Goal: Task Accomplishment & Management: Manage account settings

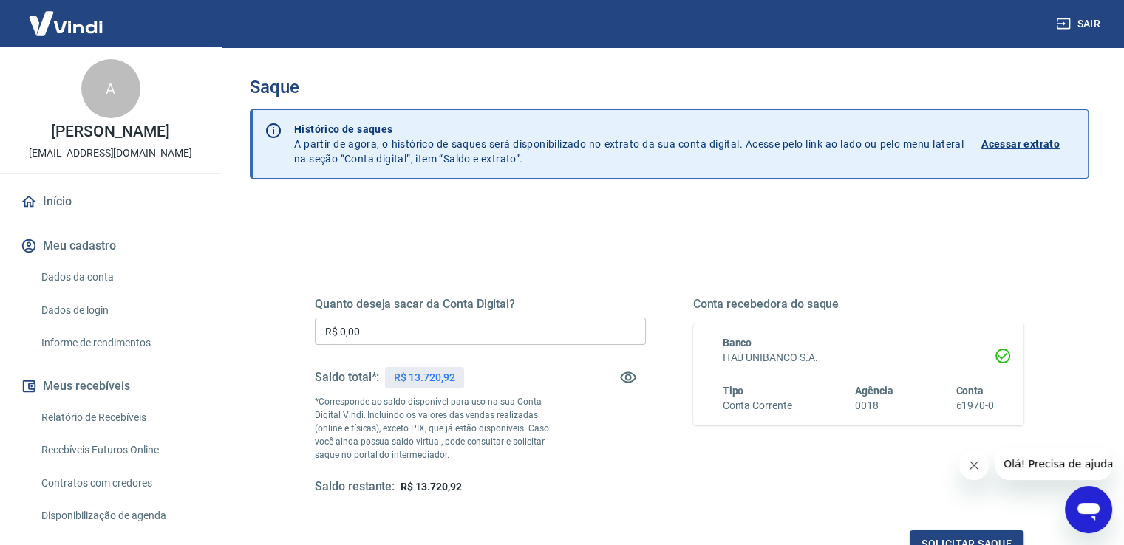
click at [429, 329] on input "R$ 0,00" at bounding box center [480, 331] width 331 height 27
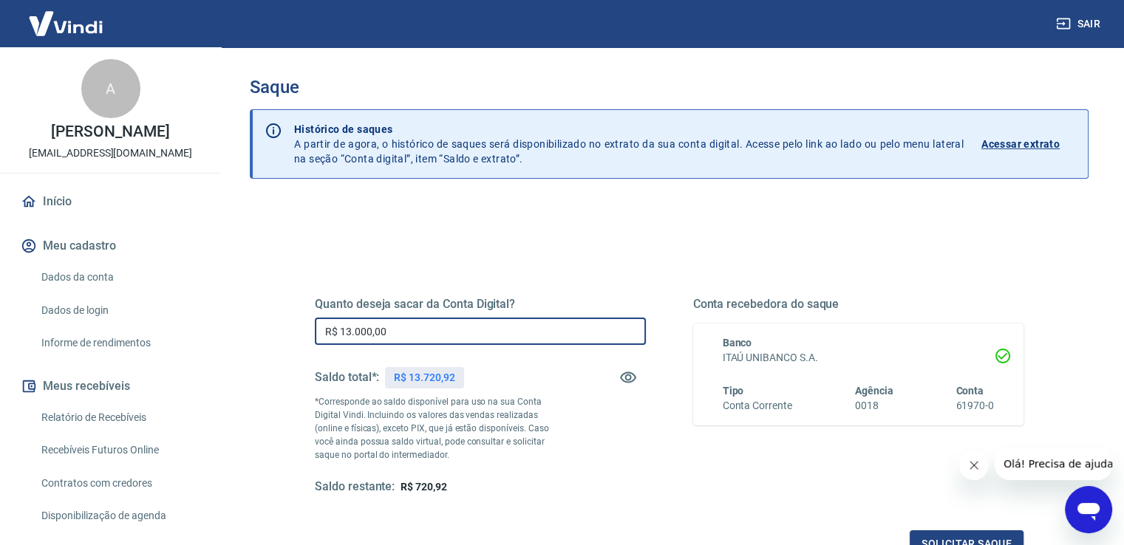
type input "R$ 13.000,00"
click at [656, 269] on div "Quanto deseja sacar da Conta Digital? R$ 13.000,00 ​ Saldo total*: R$ 13.720,92…" at bounding box center [669, 410] width 709 height 296
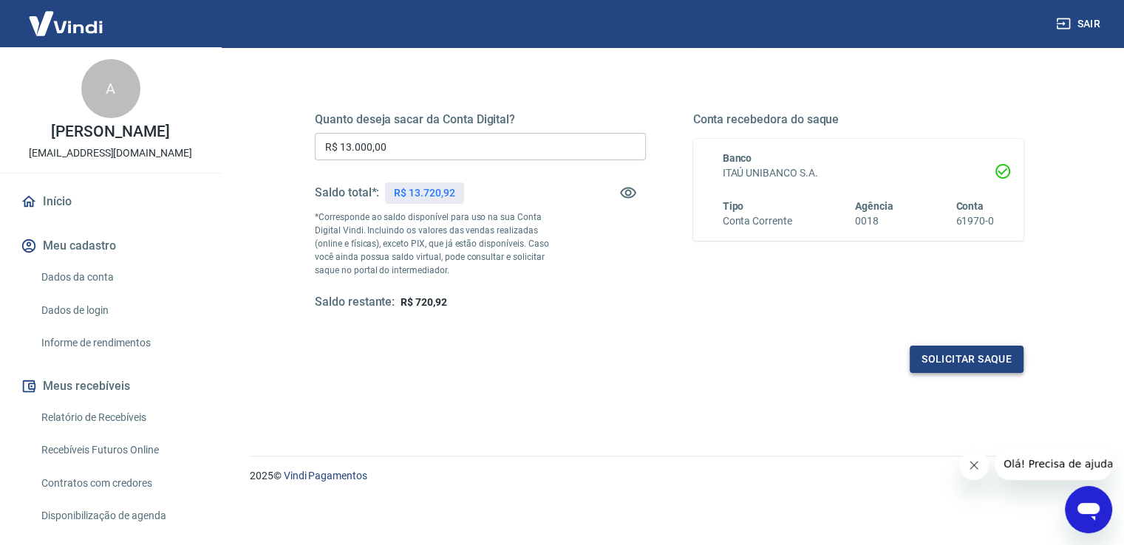
click at [952, 356] on button "Solicitar saque" at bounding box center [967, 359] width 114 height 27
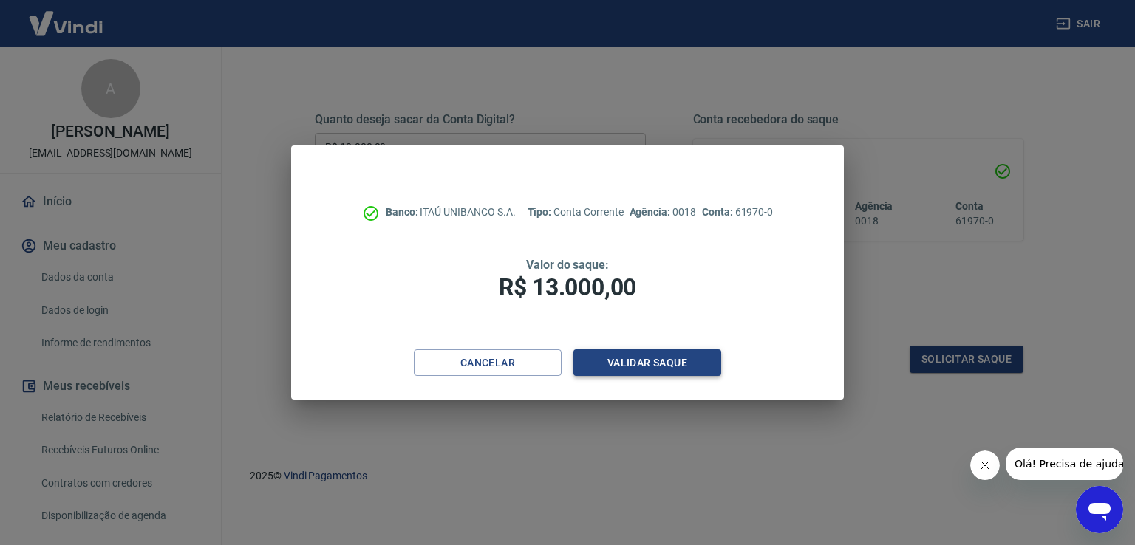
click at [678, 364] on button "Validar saque" at bounding box center [647, 363] width 148 height 27
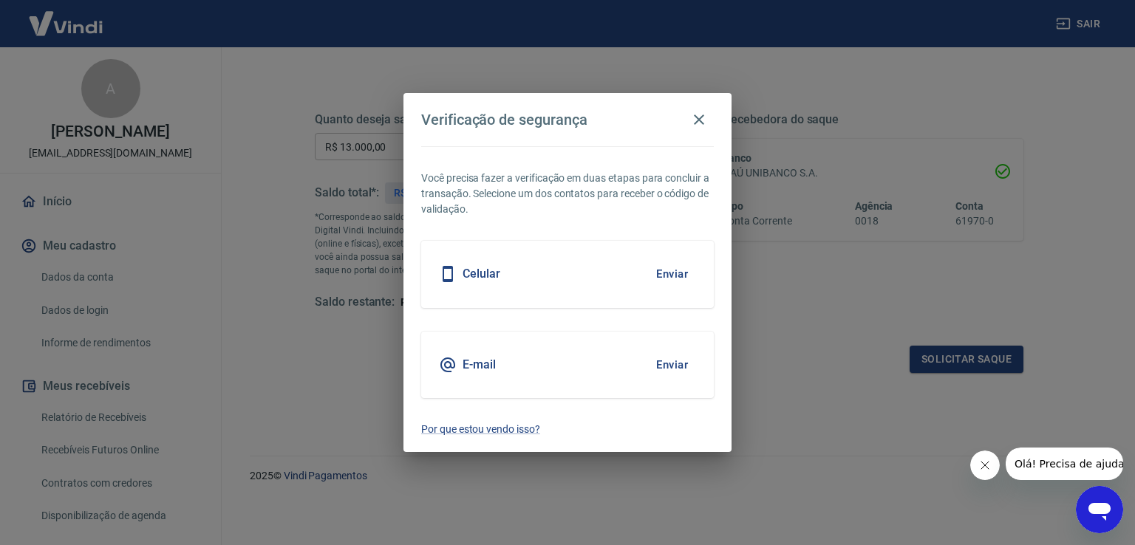
click at [675, 361] on button "Enviar" at bounding box center [672, 365] width 48 height 31
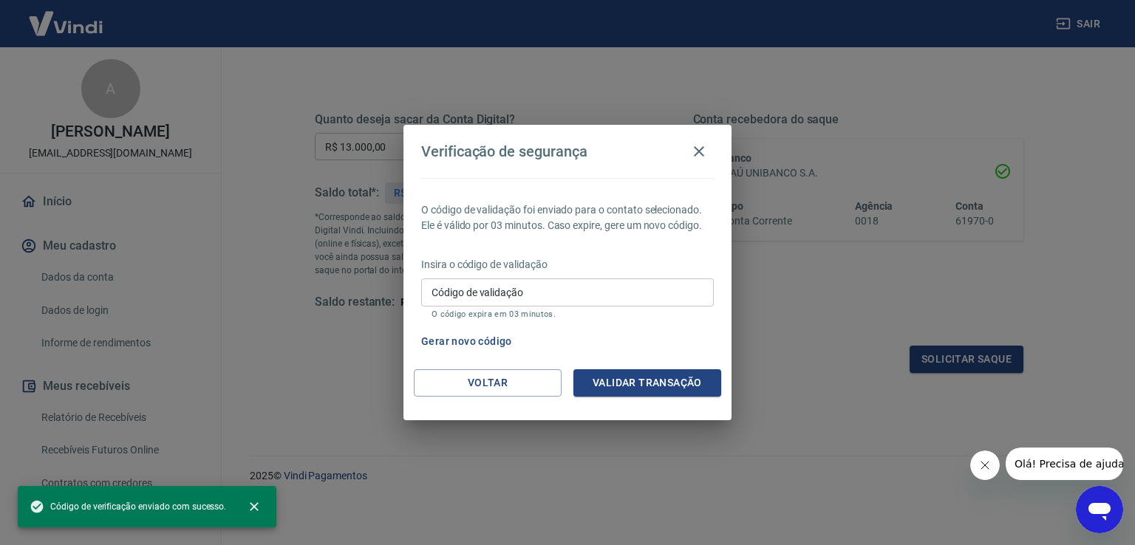
click at [505, 294] on input "Código de validação" at bounding box center [567, 292] width 293 height 27
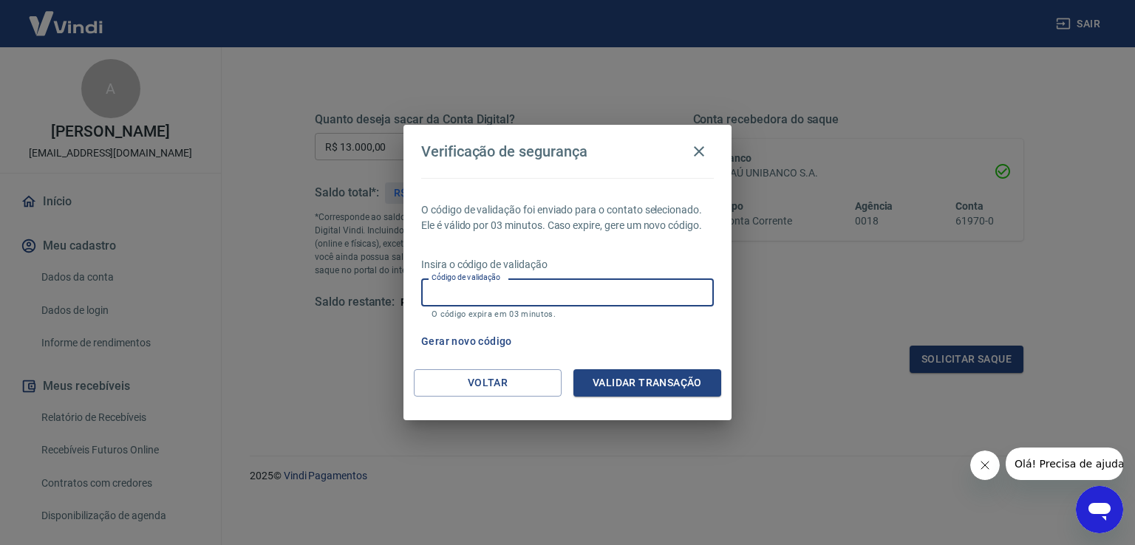
paste input "303297"
type input "303297"
click at [630, 388] on button "Validar transação" at bounding box center [647, 382] width 148 height 27
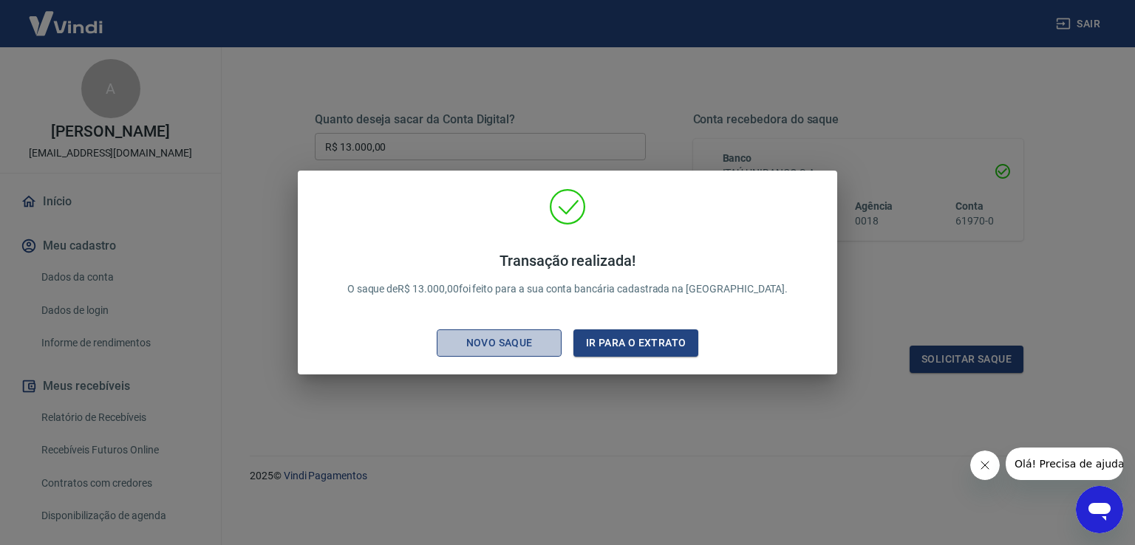
click at [506, 340] on div "Novo saque" at bounding box center [500, 343] width 102 height 18
